Goal: Transaction & Acquisition: Obtain resource

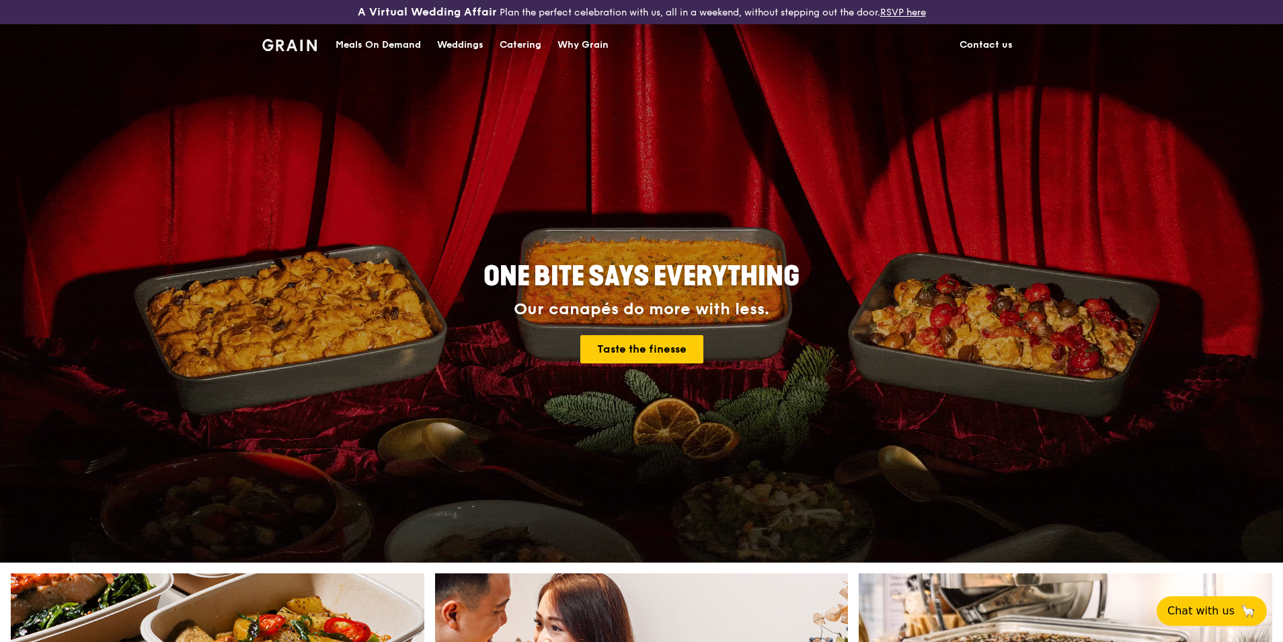
click at [507, 44] on div "Catering" at bounding box center [521, 45] width 42 height 40
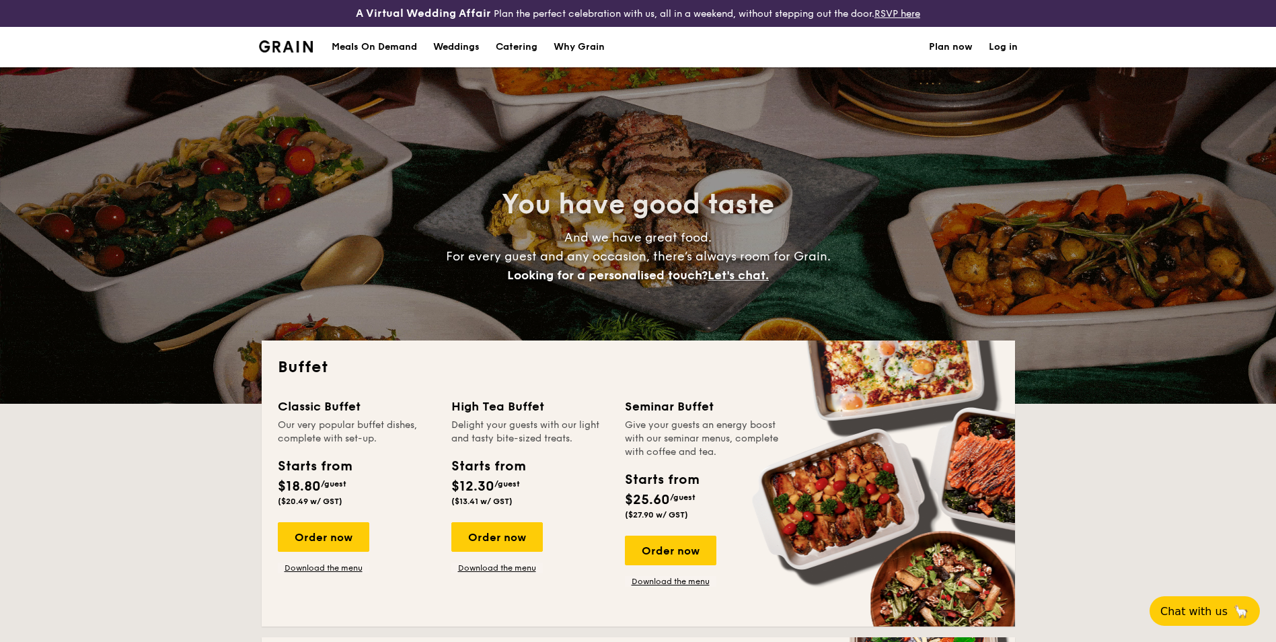
select select
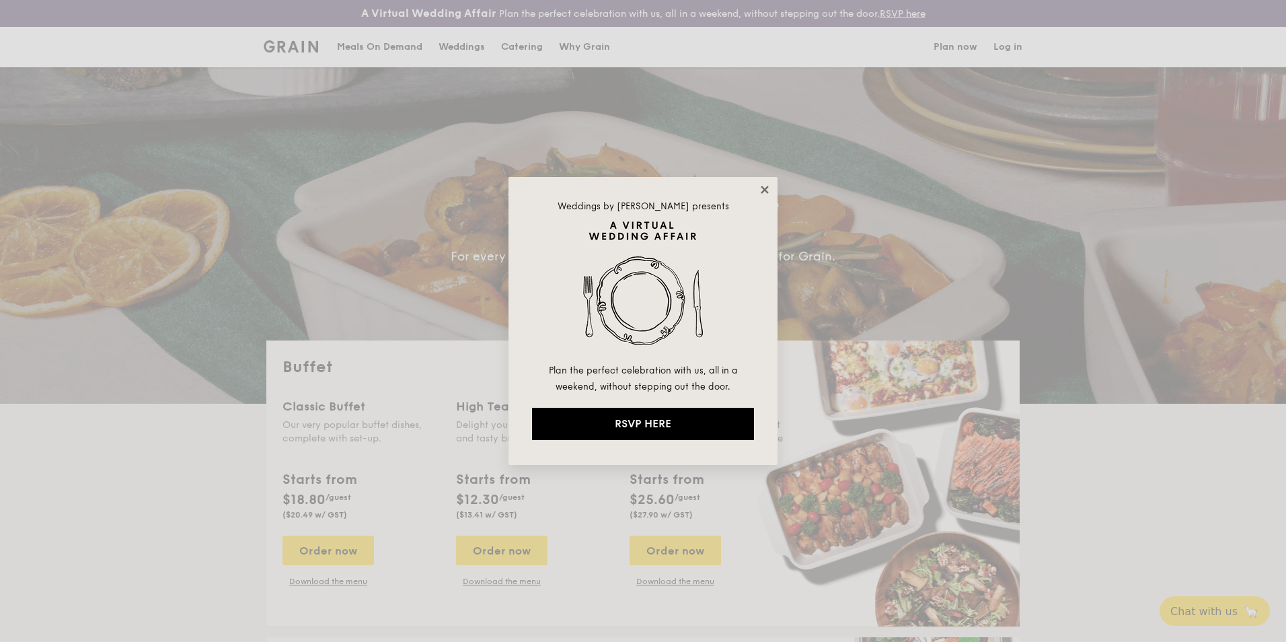
click at [764, 189] on icon at bounding box center [764, 189] width 7 height 7
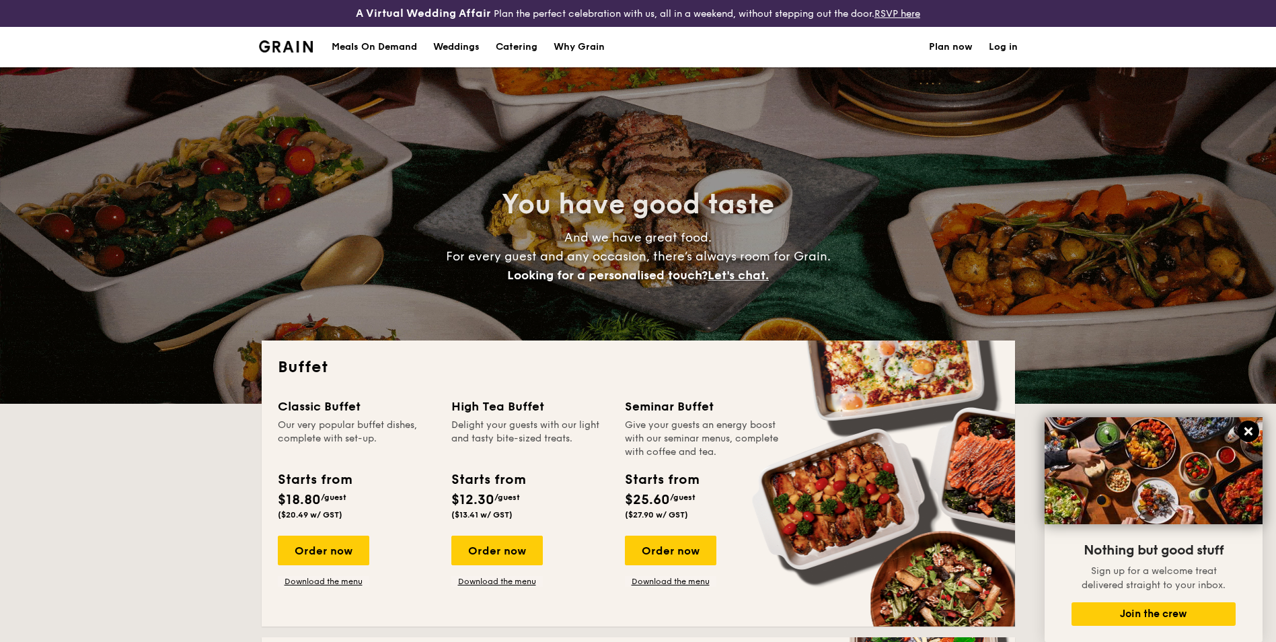
click at [1246, 432] on icon at bounding box center [1248, 431] width 12 height 12
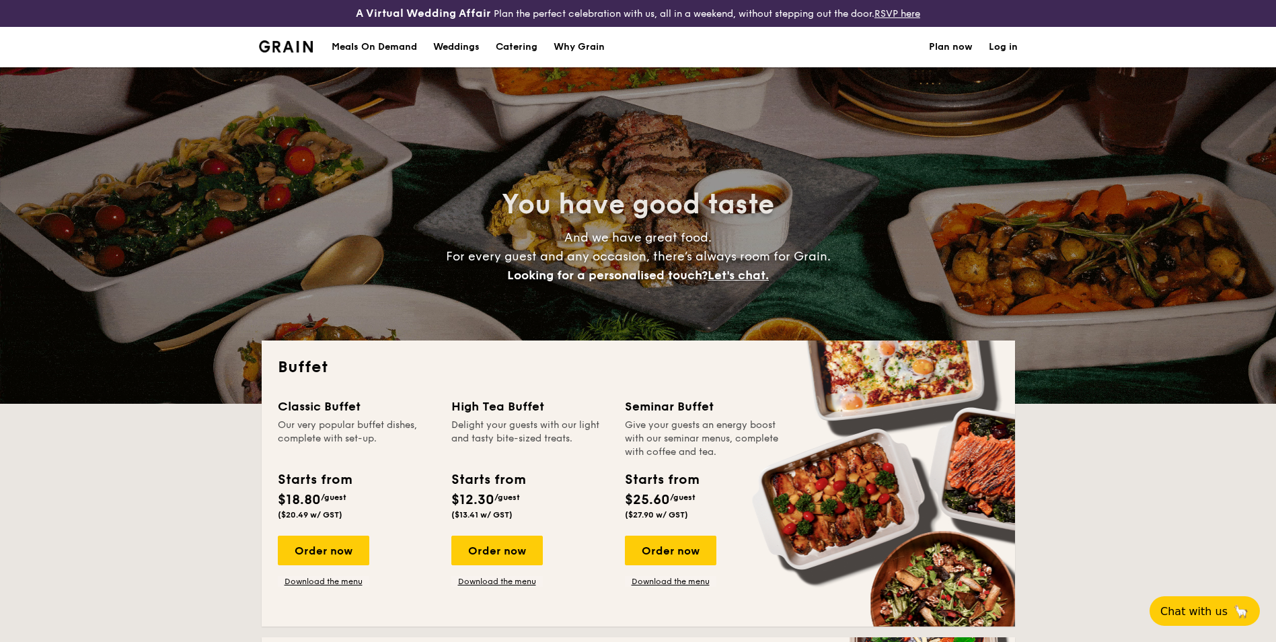
click at [398, 44] on div "Meals On Demand" at bounding box center [374, 47] width 85 height 40
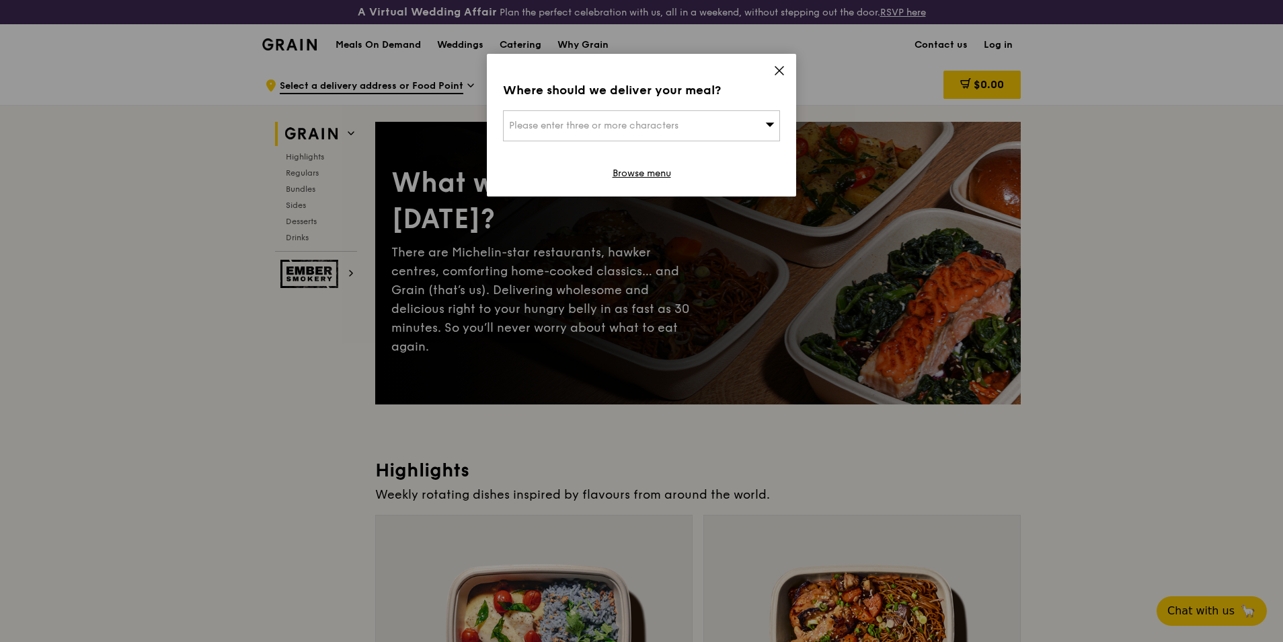
click at [780, 71] on icon at bounding box center [780, 71] width 12 height 12
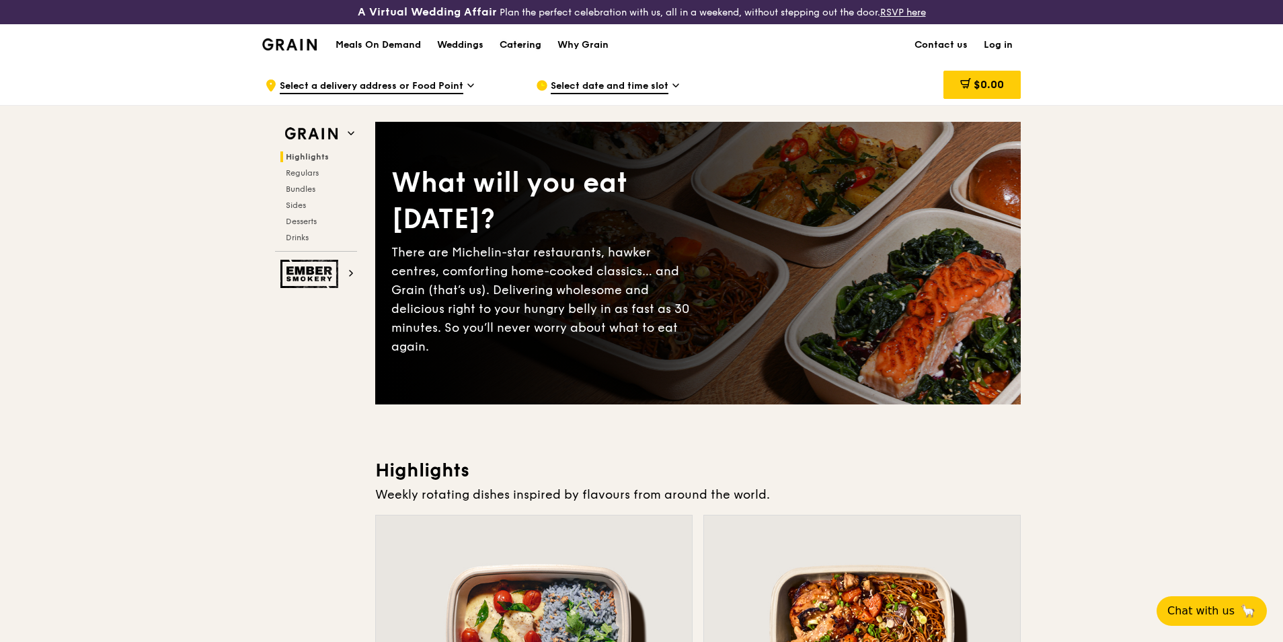
click at [525, 43] on div "Catering" at bounding box center [521, 45] width 42 height 40
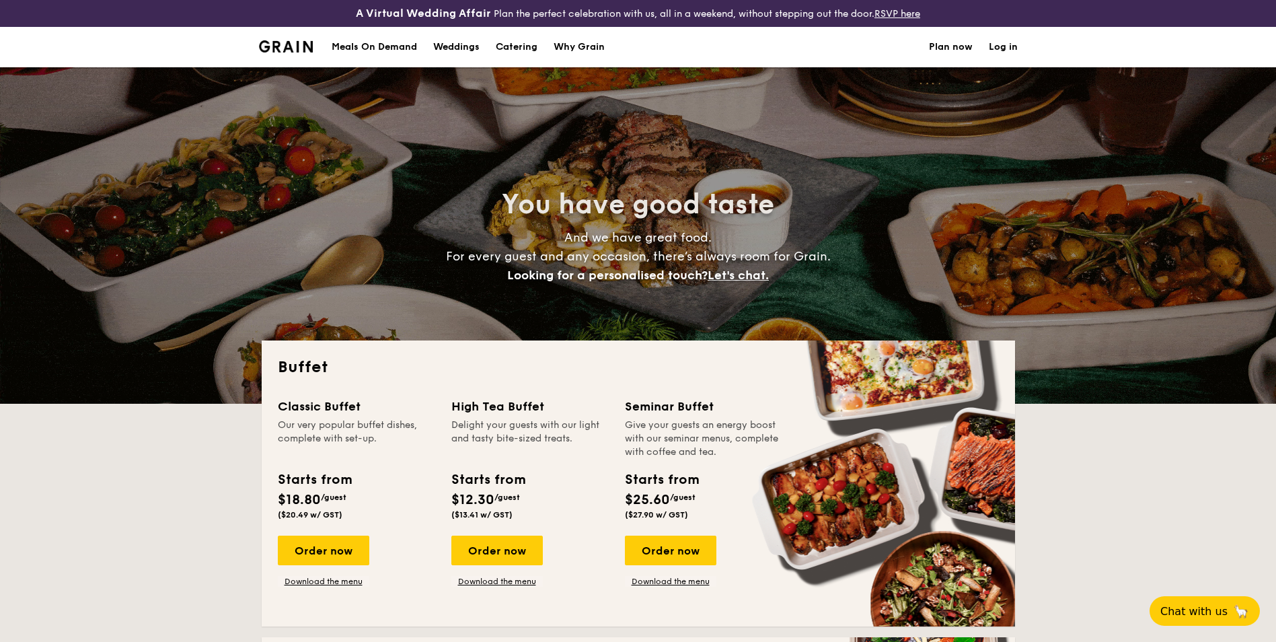
select select
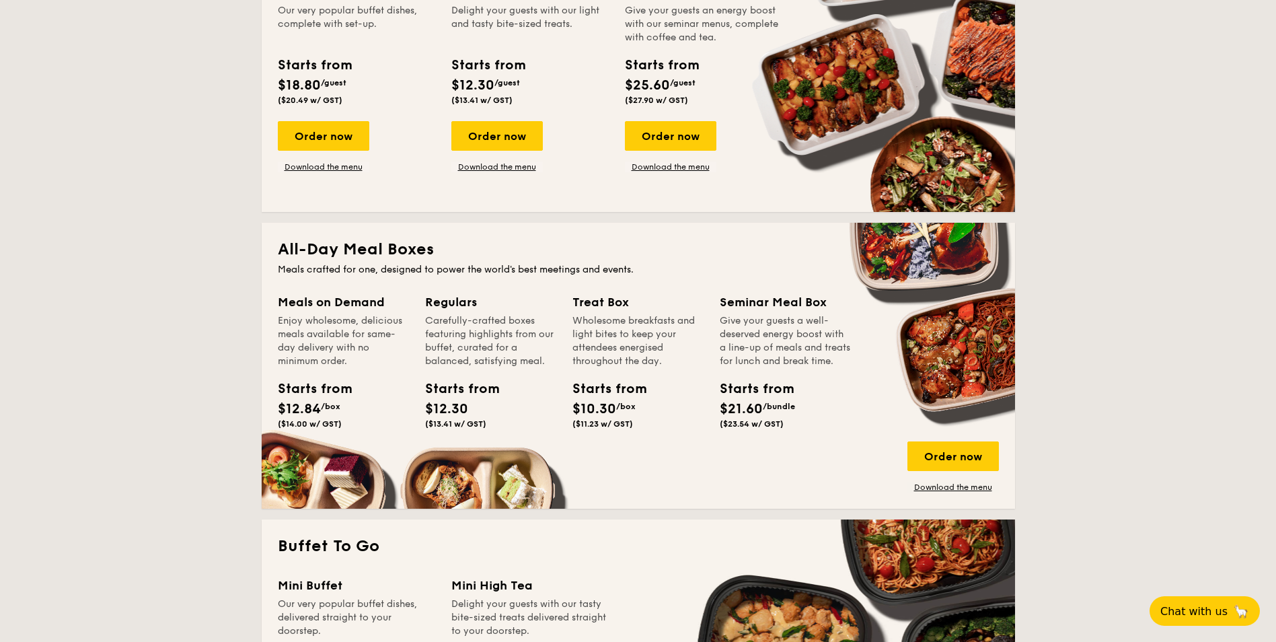
scroll to position [471, 0]
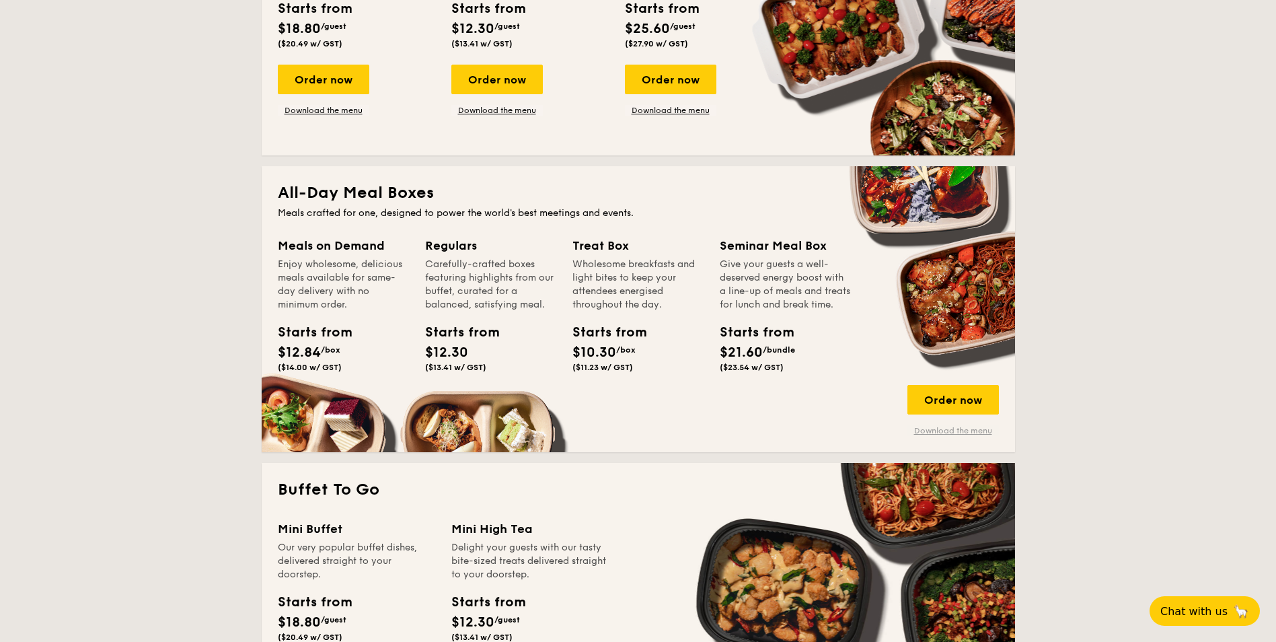
click at [948, 432] on link "Download the menu" at bounding box center [952, 430] width 91 height 11
